Goal: Information Seeking & Learning: Learn about a topic

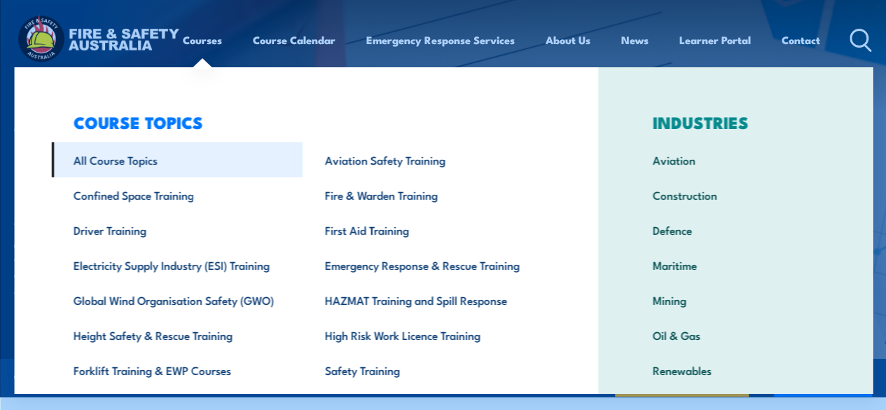
click at [105, 156] on link "All Course Topics" at bounding box center [177, 159] width 252 height 35
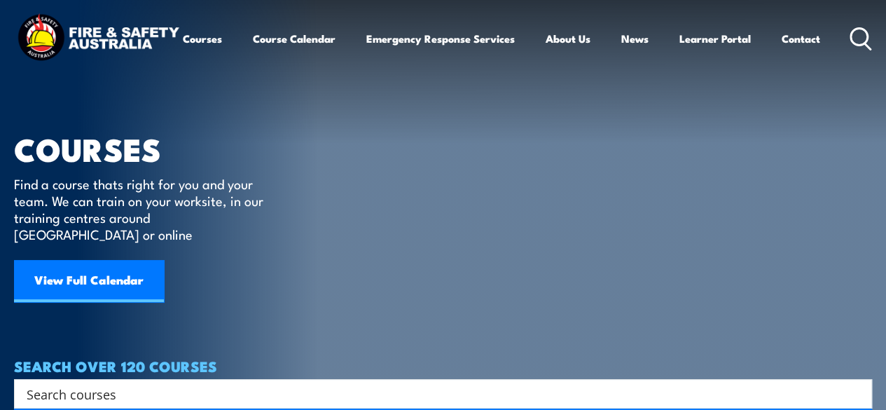
click at [350, 383] on input "Search input" at bounding box center [434, 393] width 815 height 21
type input "harness"
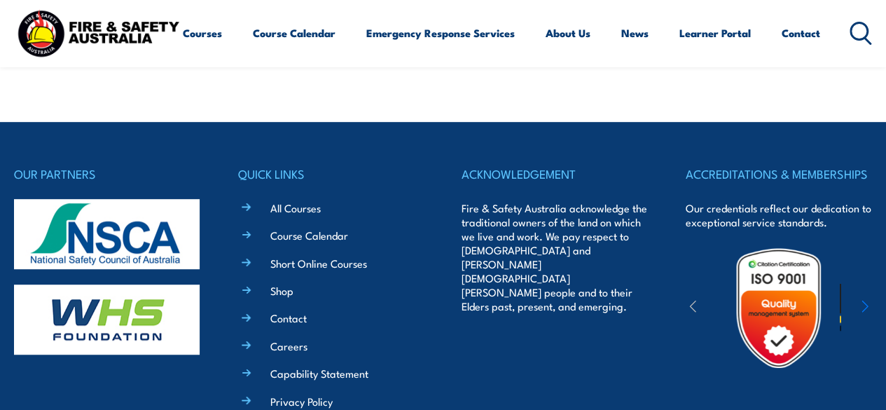
scroll to position [337, 0]
